Goal: Find contact information: Find contact information

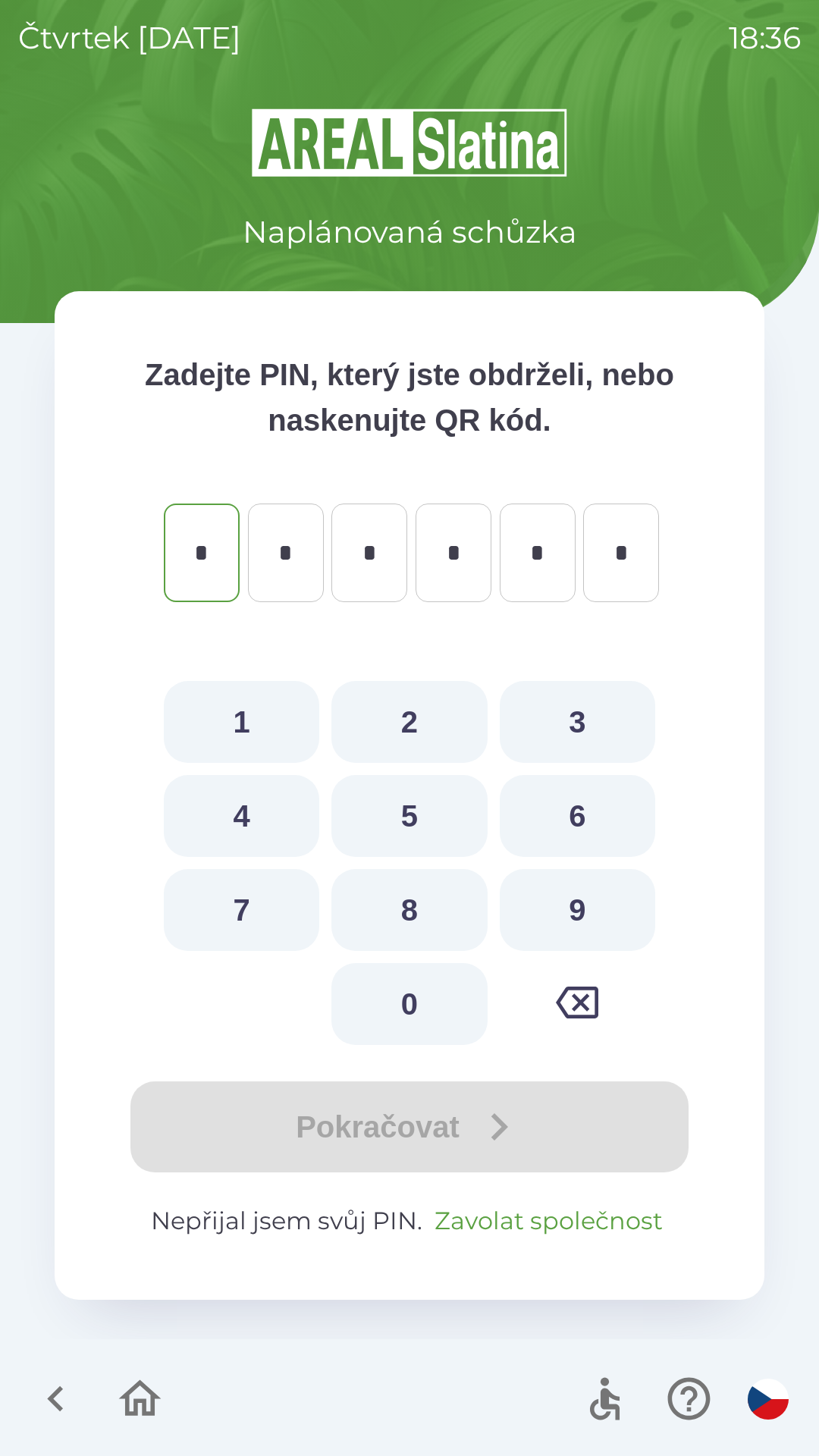
click at [555, 1204] on button "Zavolat společnost" at bounding box center [549, 1221] width 241 height 36
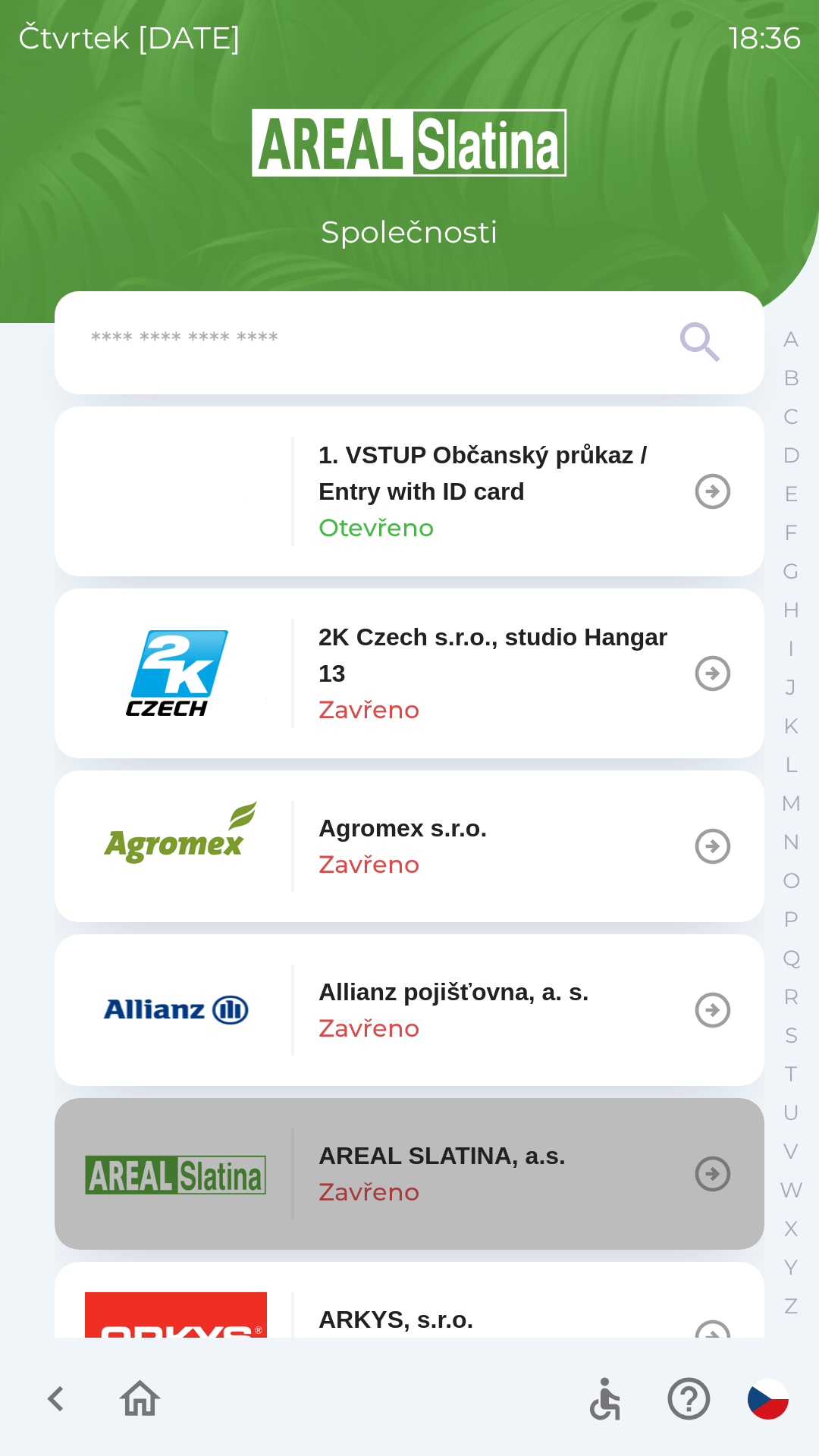
click at [538, 1205] on div "AREAL SLATINA, a.s. Zavřeno" at bounding box center [442, 1174] width 247 height 73
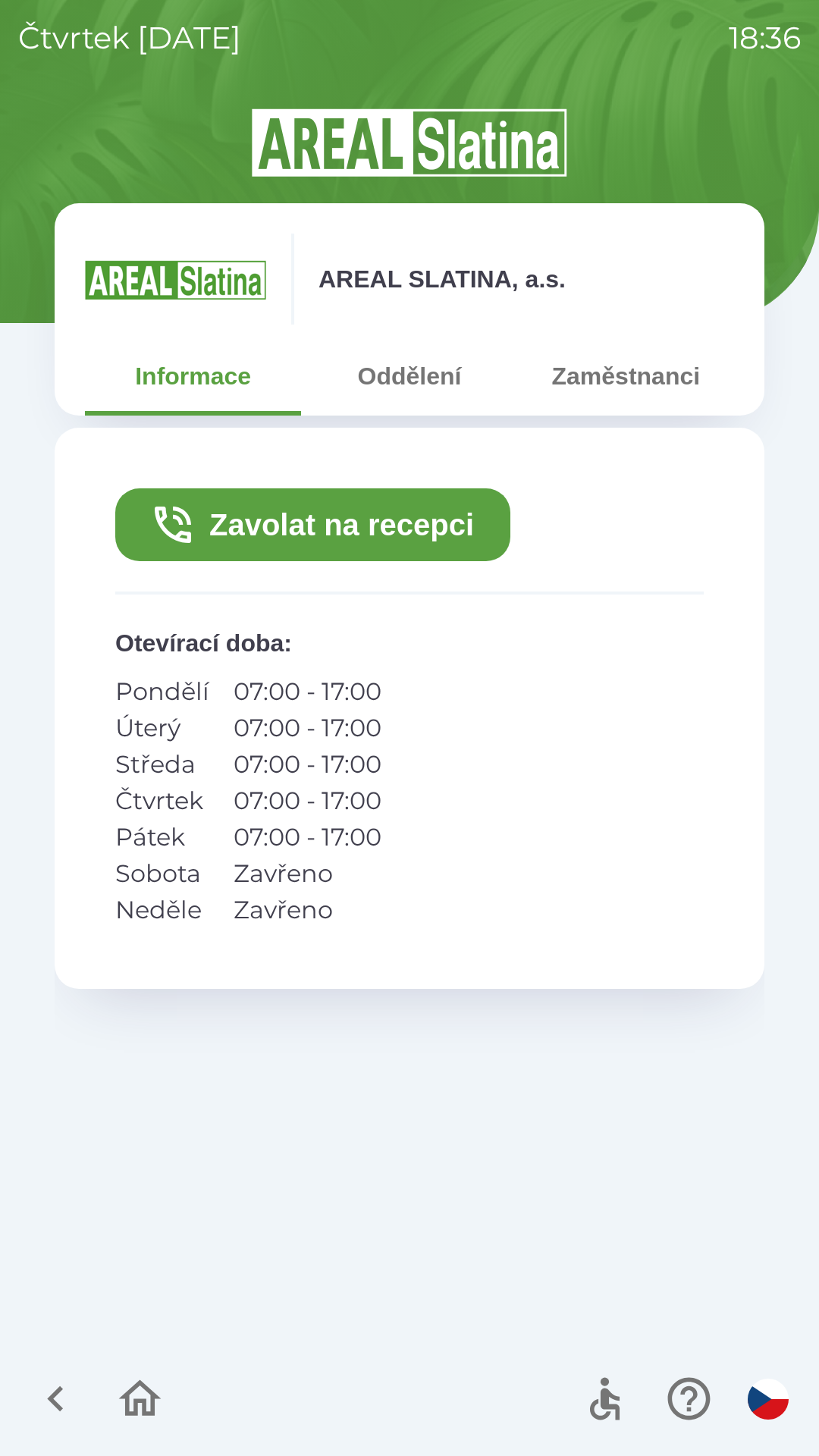
click at [61, 1393] on icon "button" at bounding box center [56, 1399] width 51 height 51
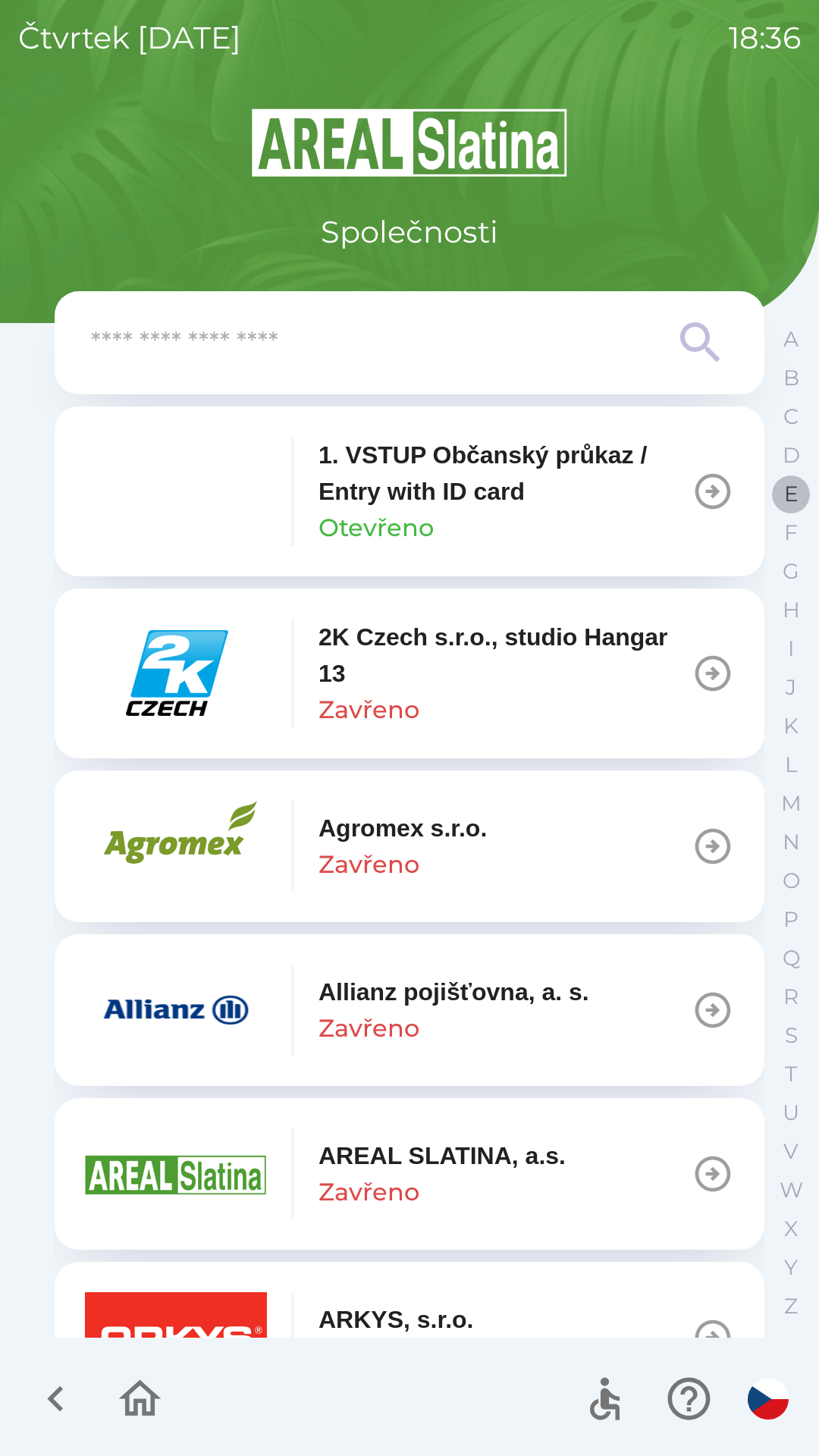
click at [790, 496] on p "E" at bounding box center [792, 494] width 15 height 27
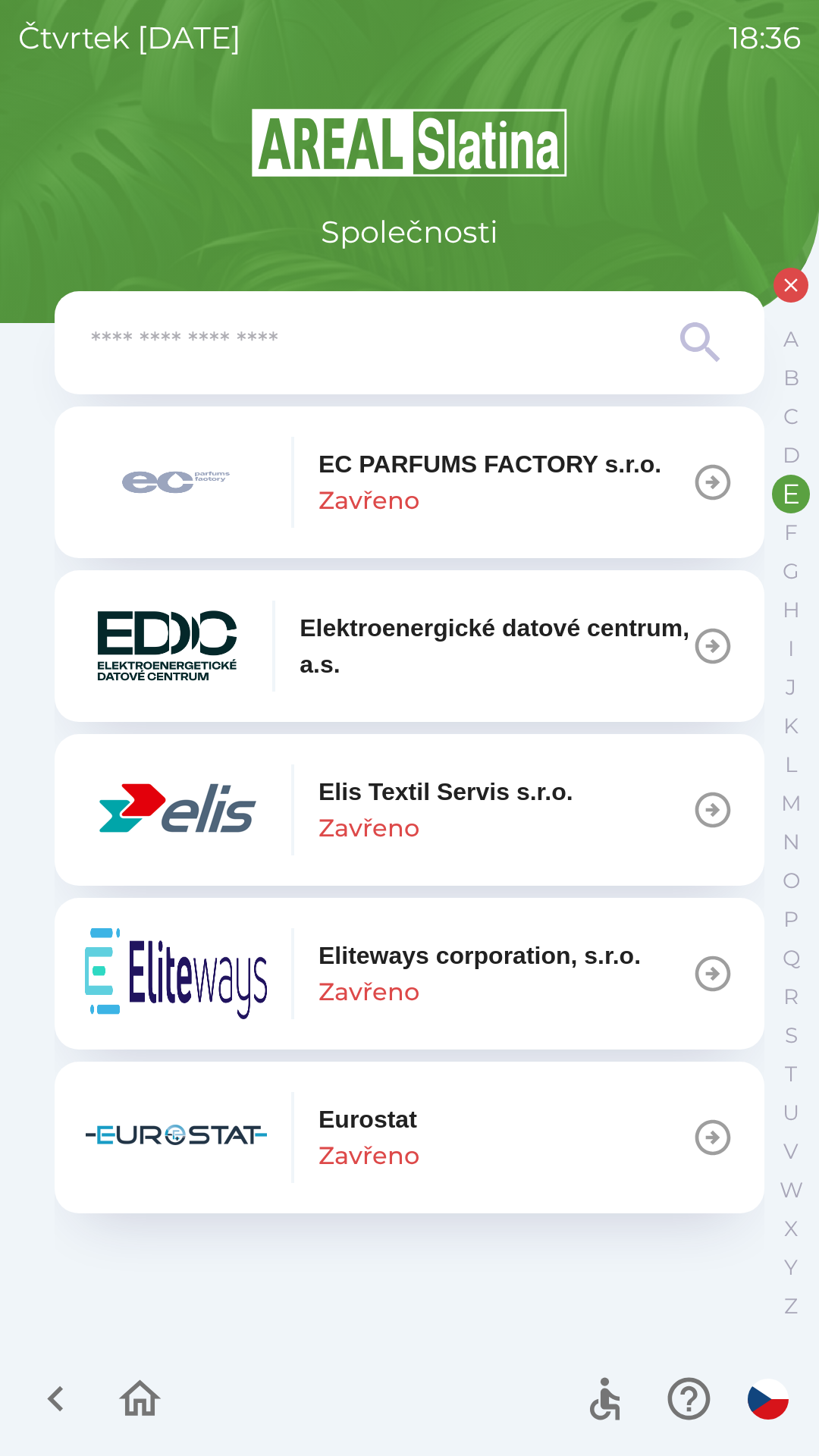
click at [588, 468] on p "EC PARFUMS FACTORY s.r.o." at bounding box center [490, 464] width 343 height 36
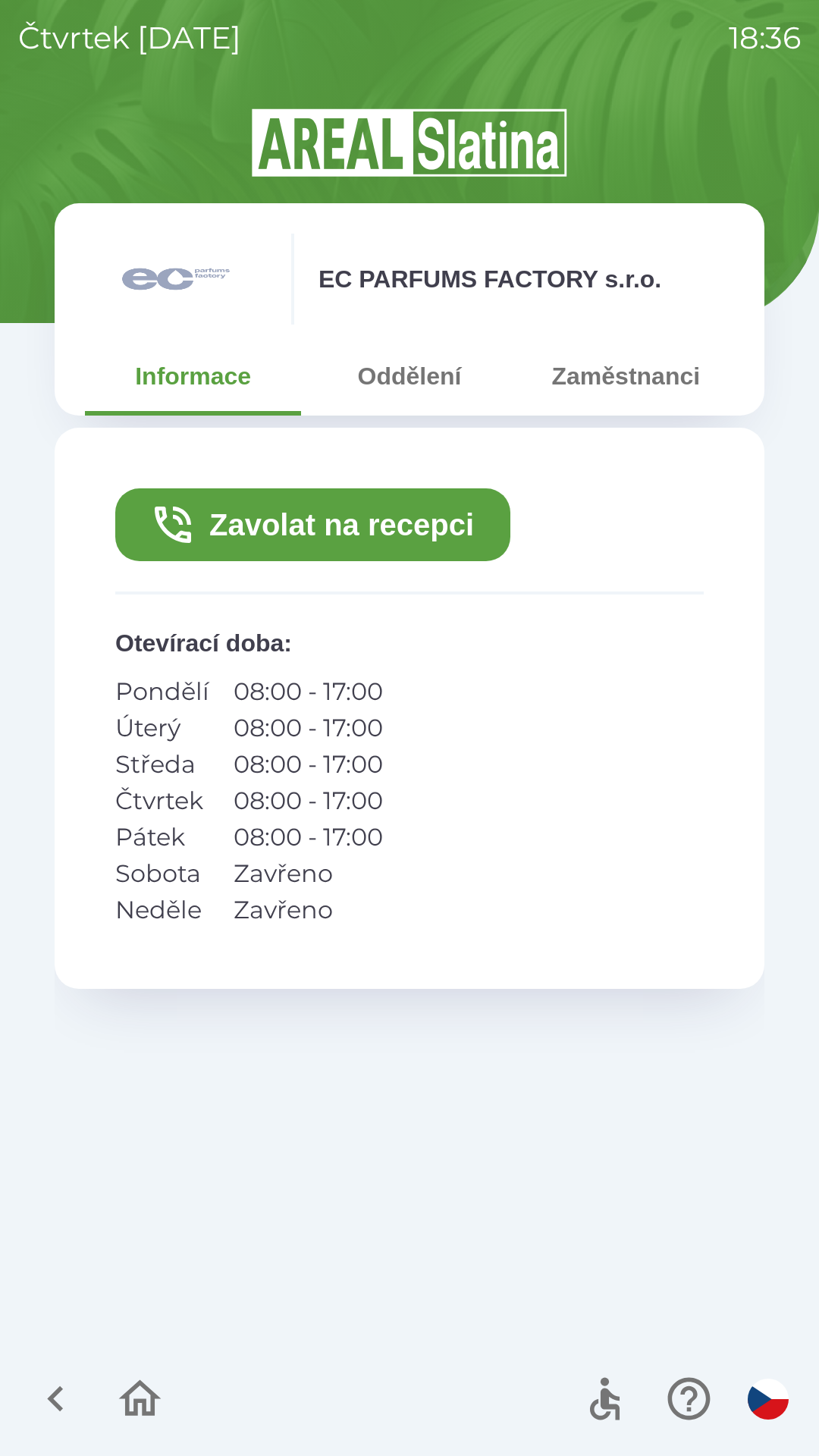
click at [463, 521] on button "Zavolat na recepci" at bounding box center [312, 524] width 396 height 73
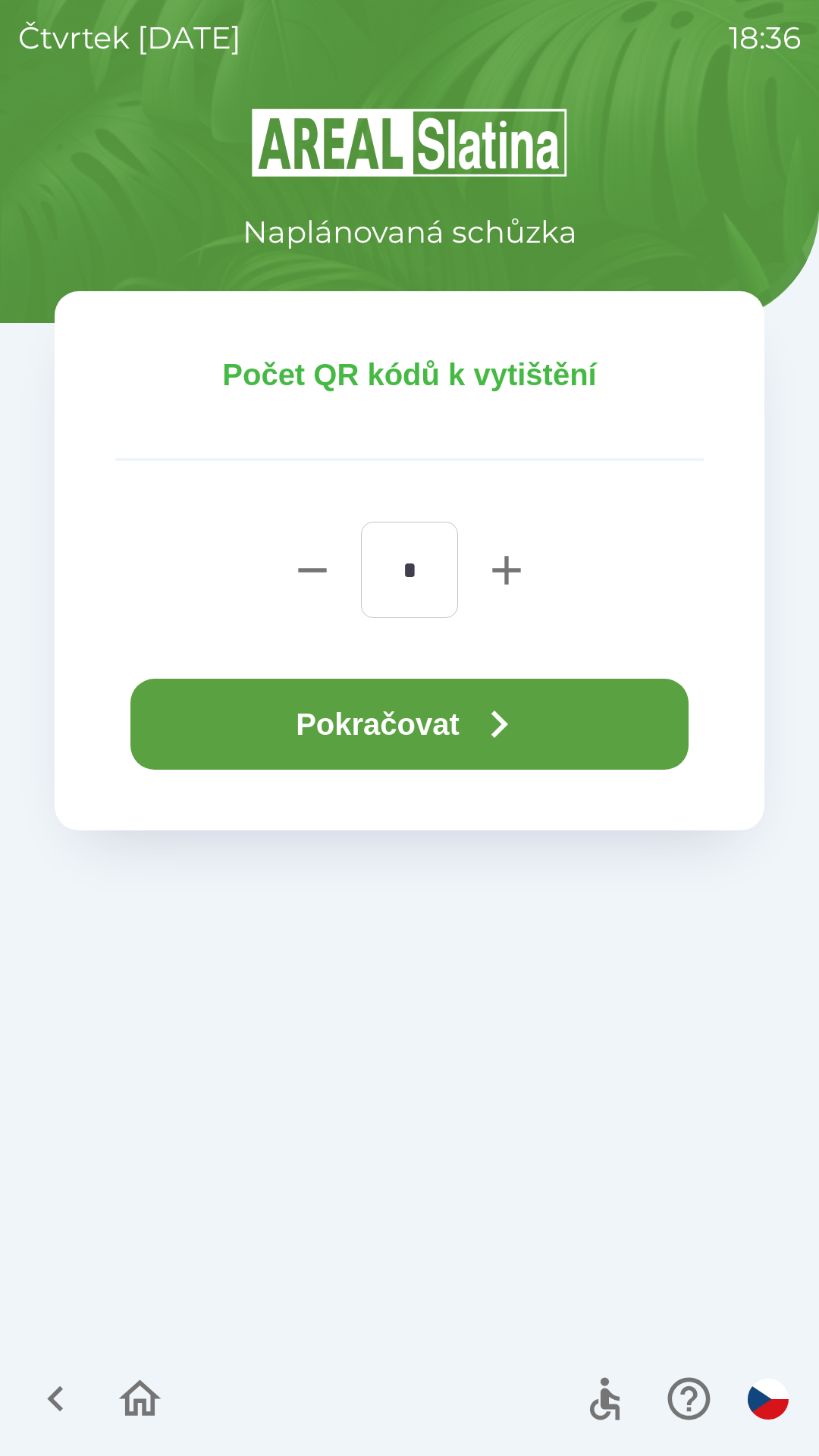
click at [557, 722] on button "Pokračovat" at bounding box center [410, 724] width 559 height 91
